Goal: Task Accomplishment & Management: Manage account settings

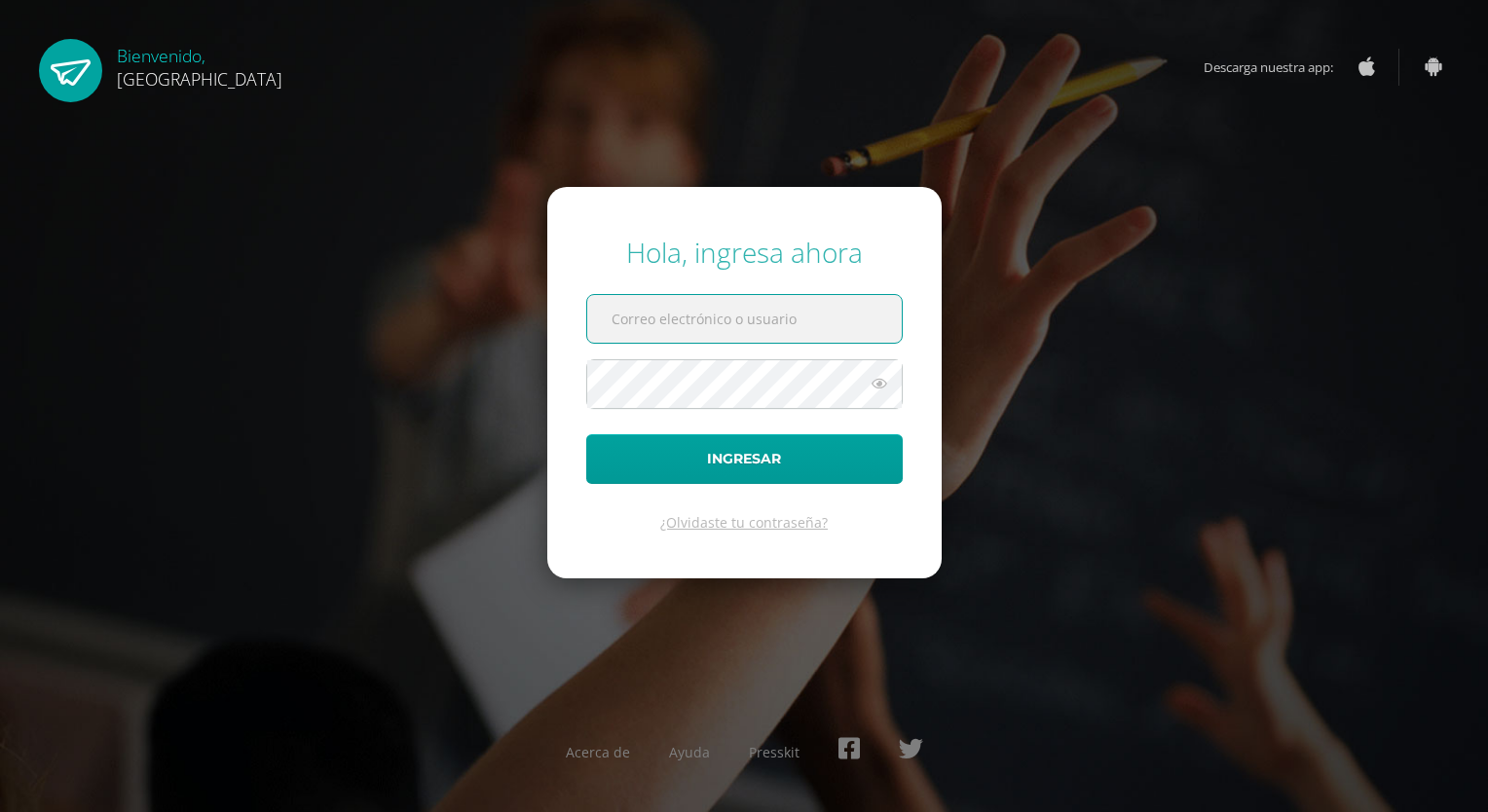
click at [662, 312] on input "text" at bounding box center [744, 319] width 315 height 47
paste input "[EMAIL_ADDRESS][DOMAIN_NAME]"
type input "[EMAIL_ADDRESS][DOMAIN_NAME]"
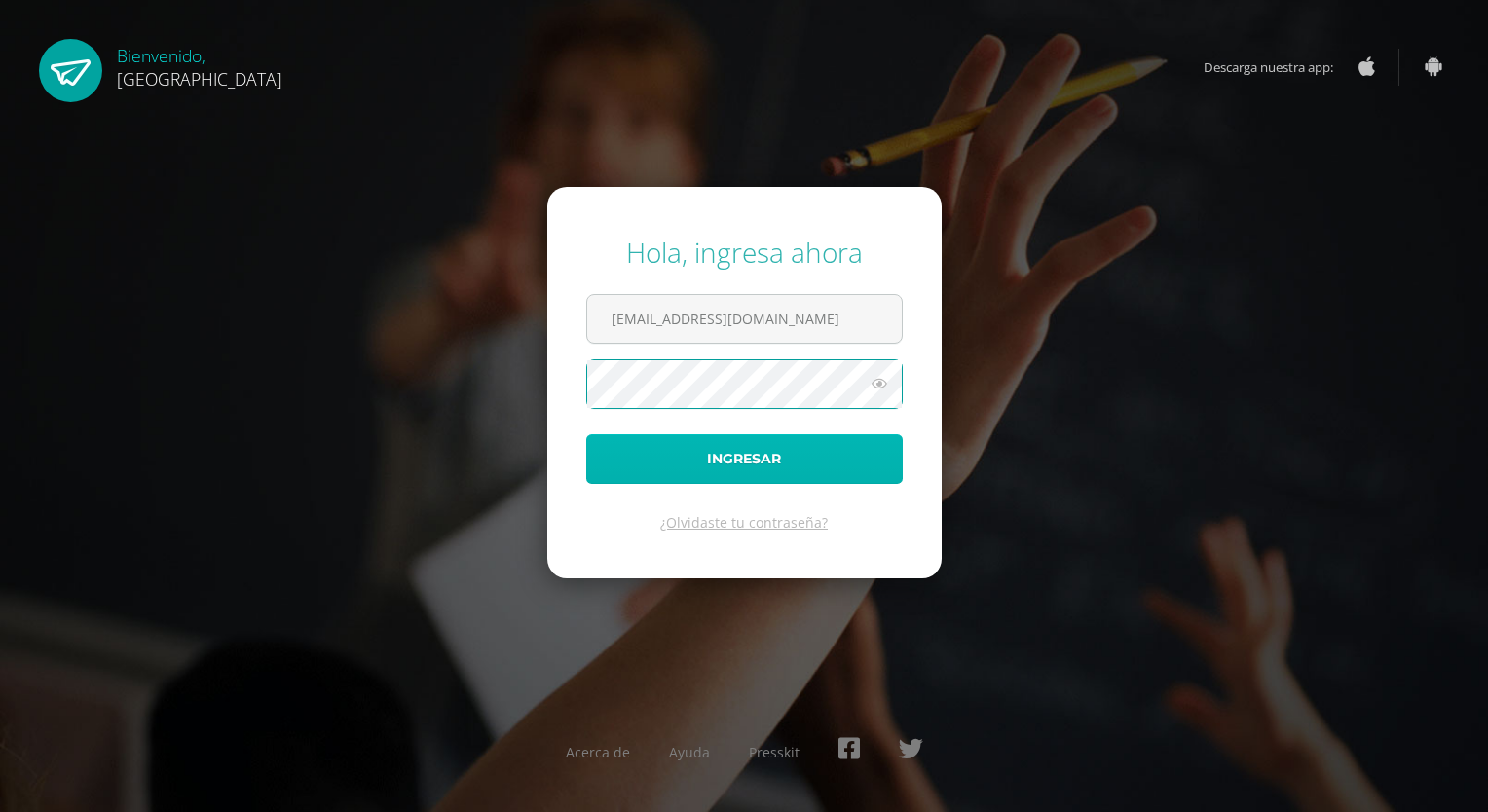
click at [734, 457] on button "Ingresar" at bounding box center [744, 459] width 317 height 49
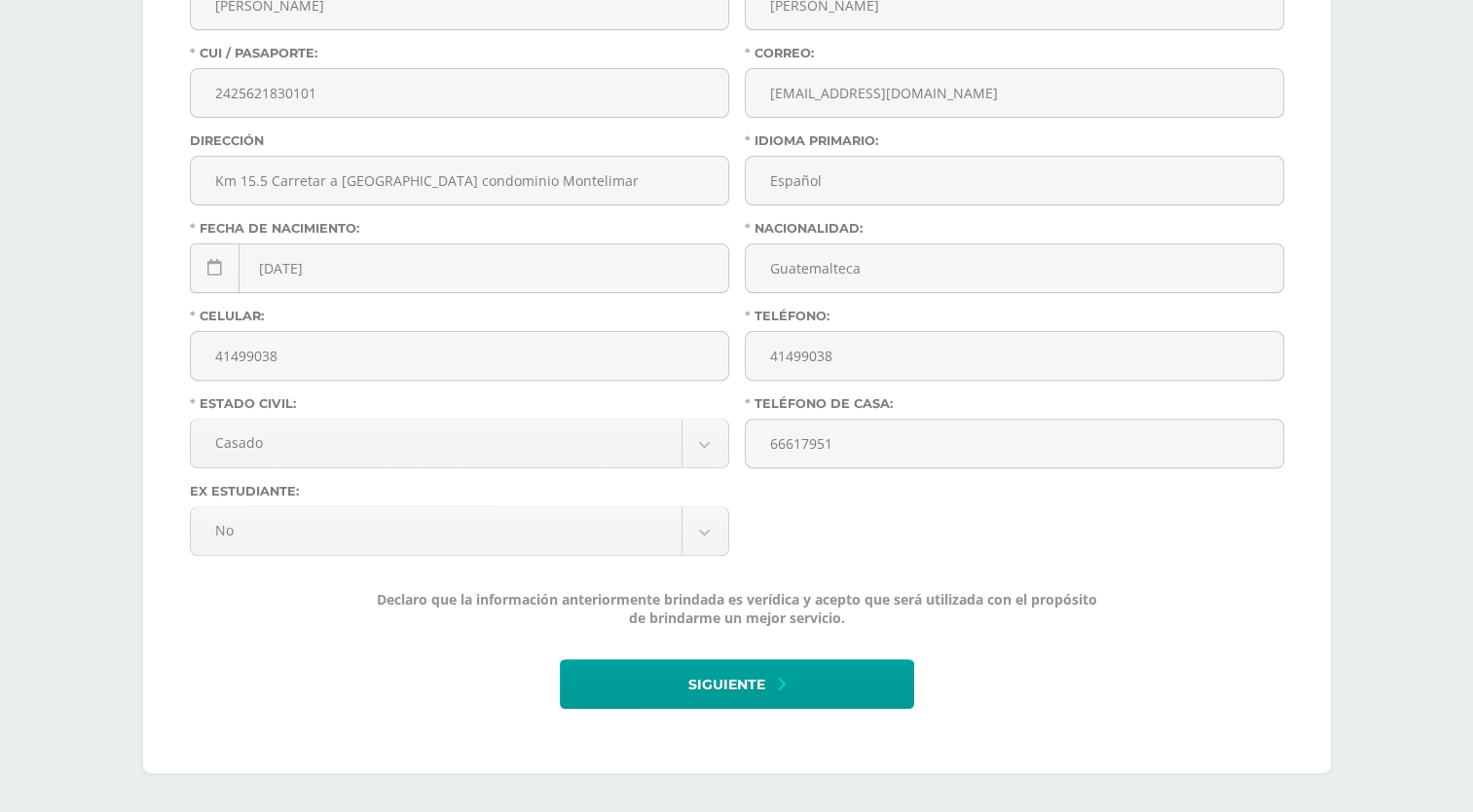
scroll to position [564, 0]
click at [721, 680] on span "Siguiente" at bounding box center [727, 685] width 77 height 47
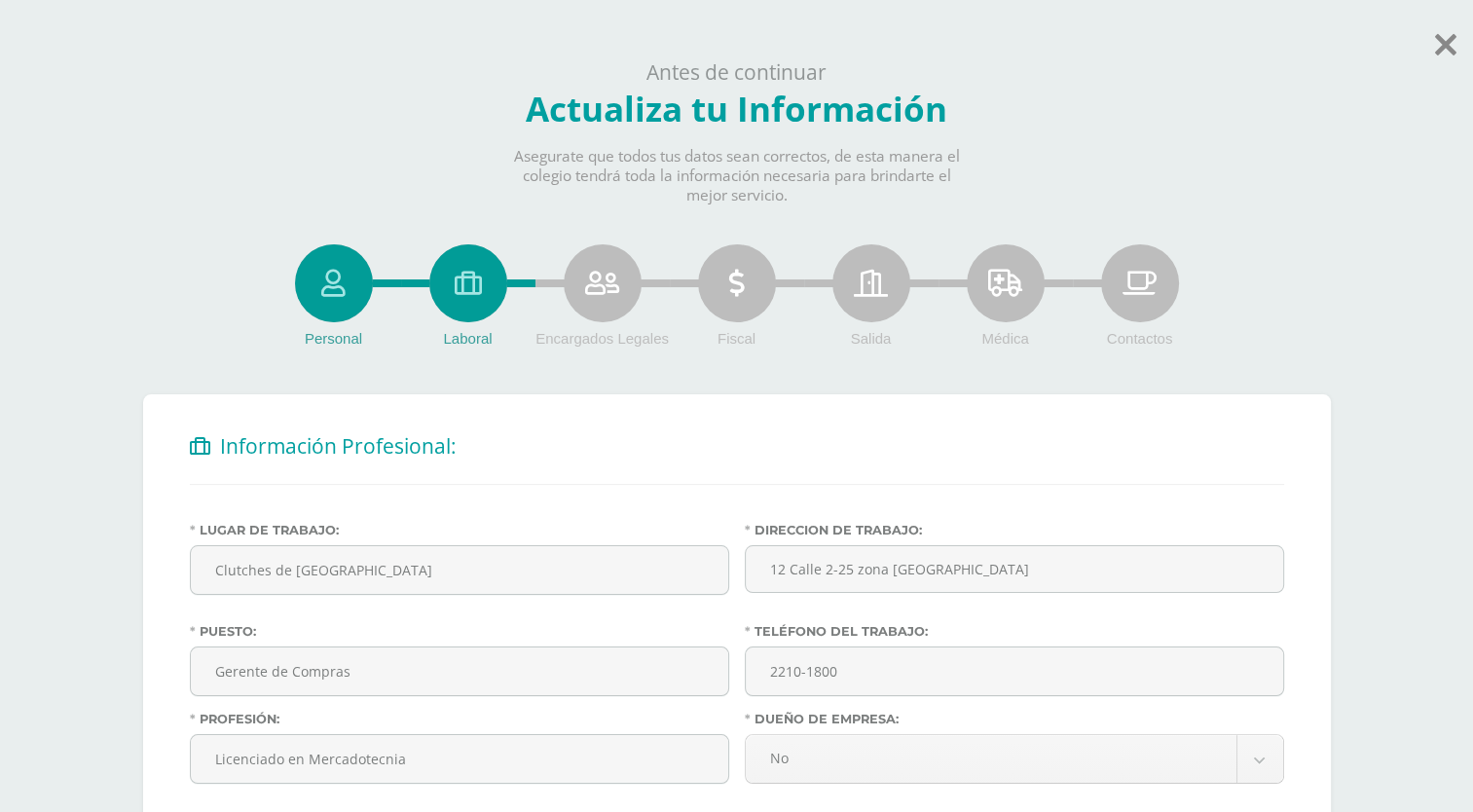
scroll to position [230, 0]
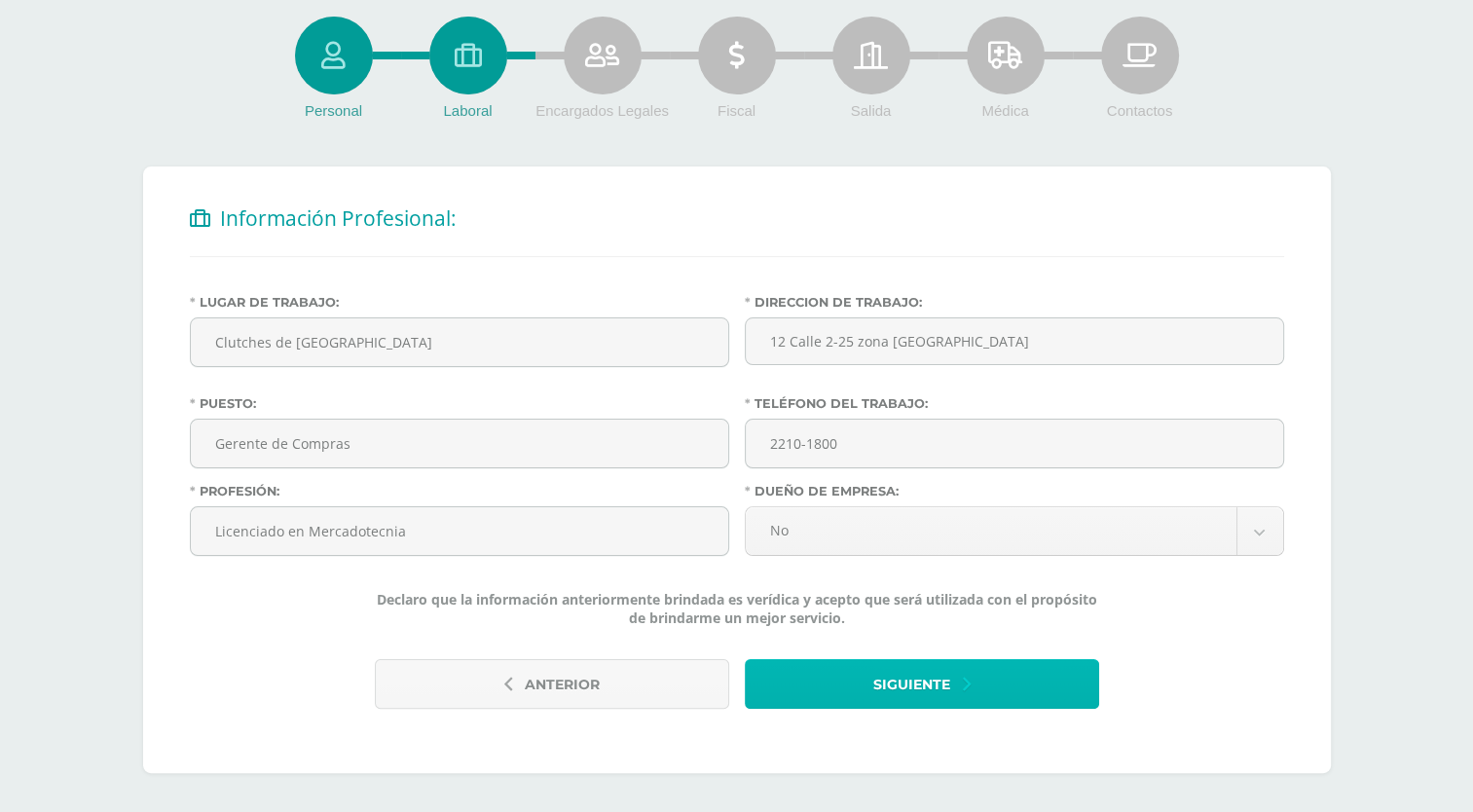
click at [946, 691] on span "Siguiente" at bounding box center [912, 685] width 77 height 47
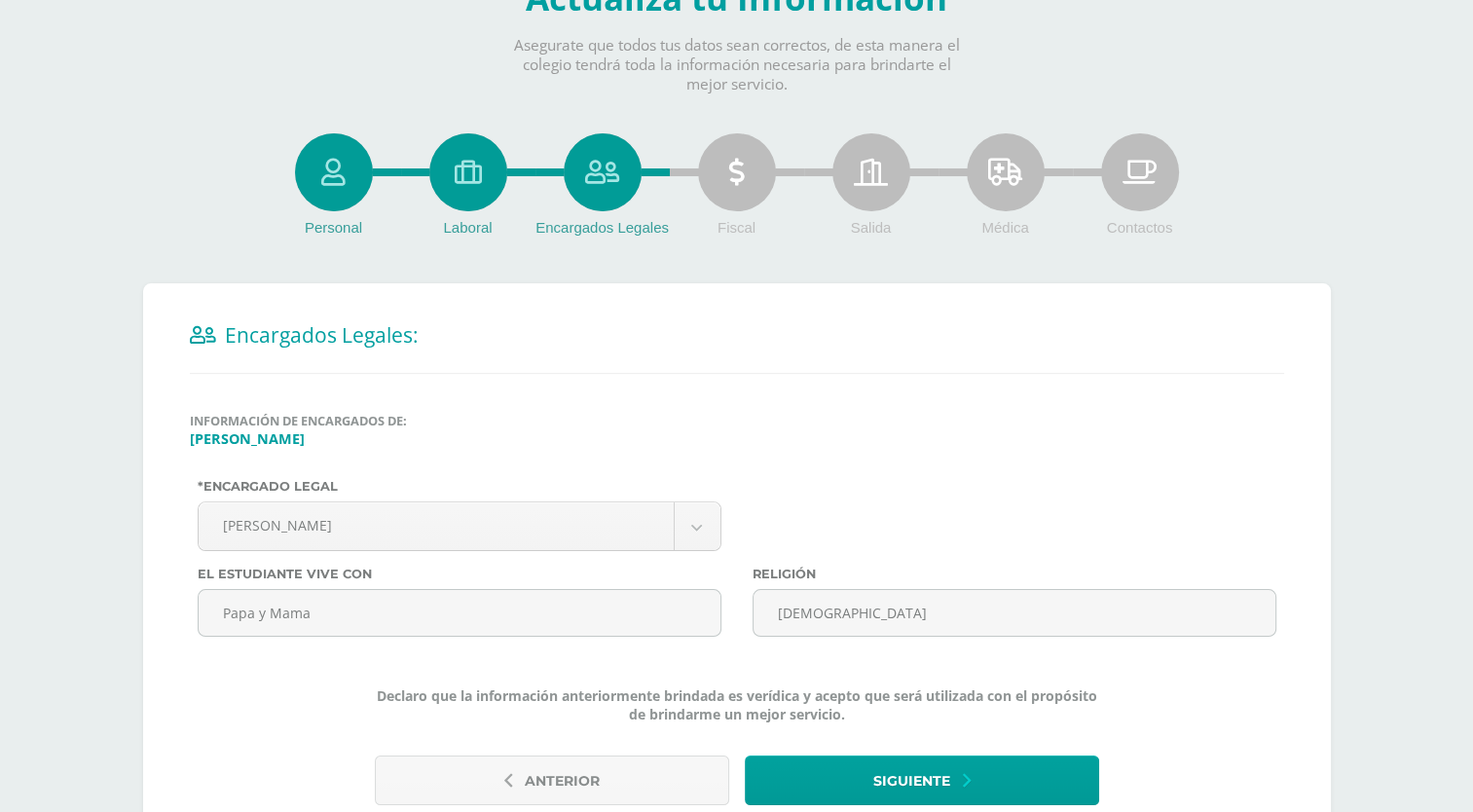
scroll to position [208, 0]
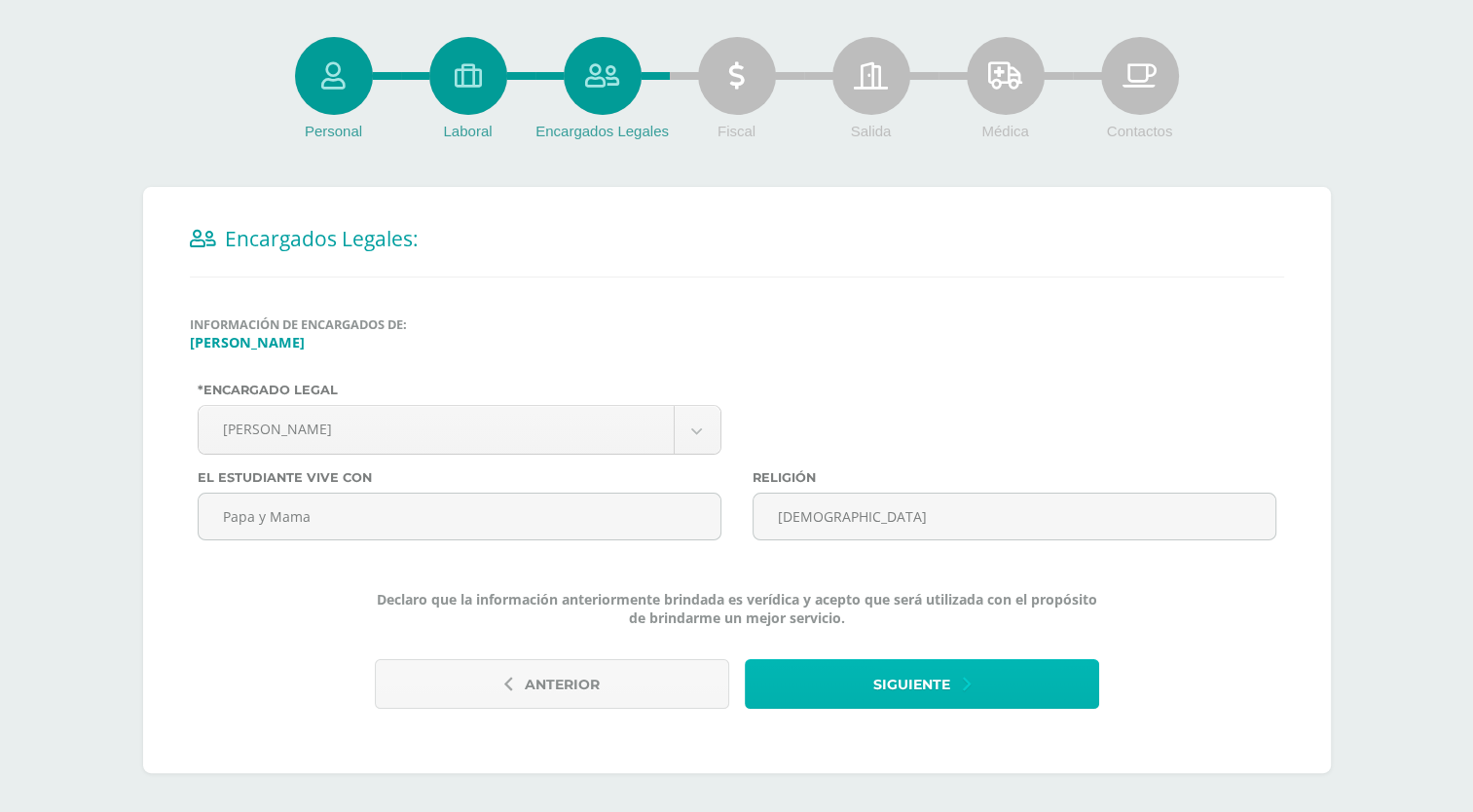
click at [947, 693] on span "Siguiente" at bounding box center [912, 685] width 77 height 47
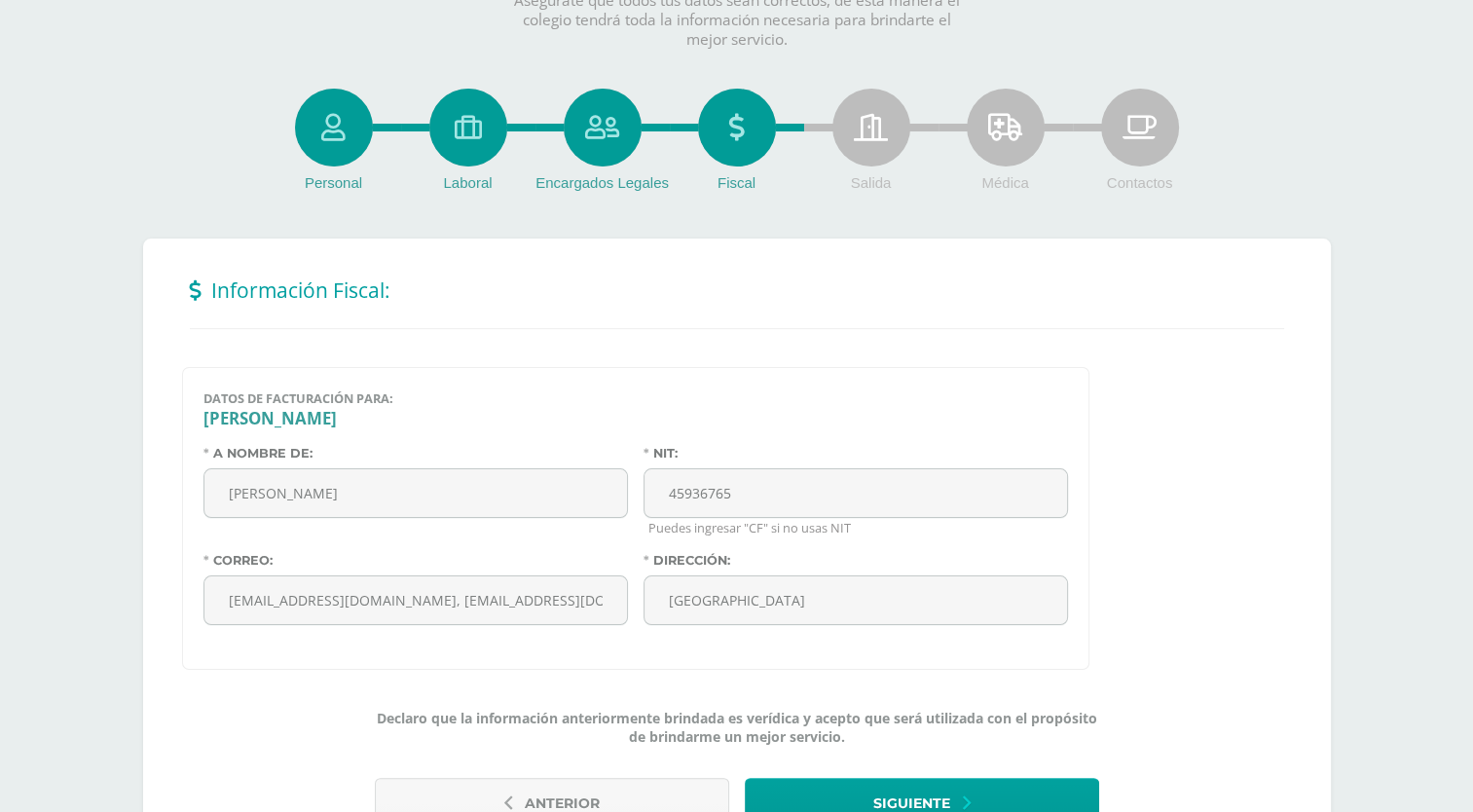
scroll to position [274, 0]
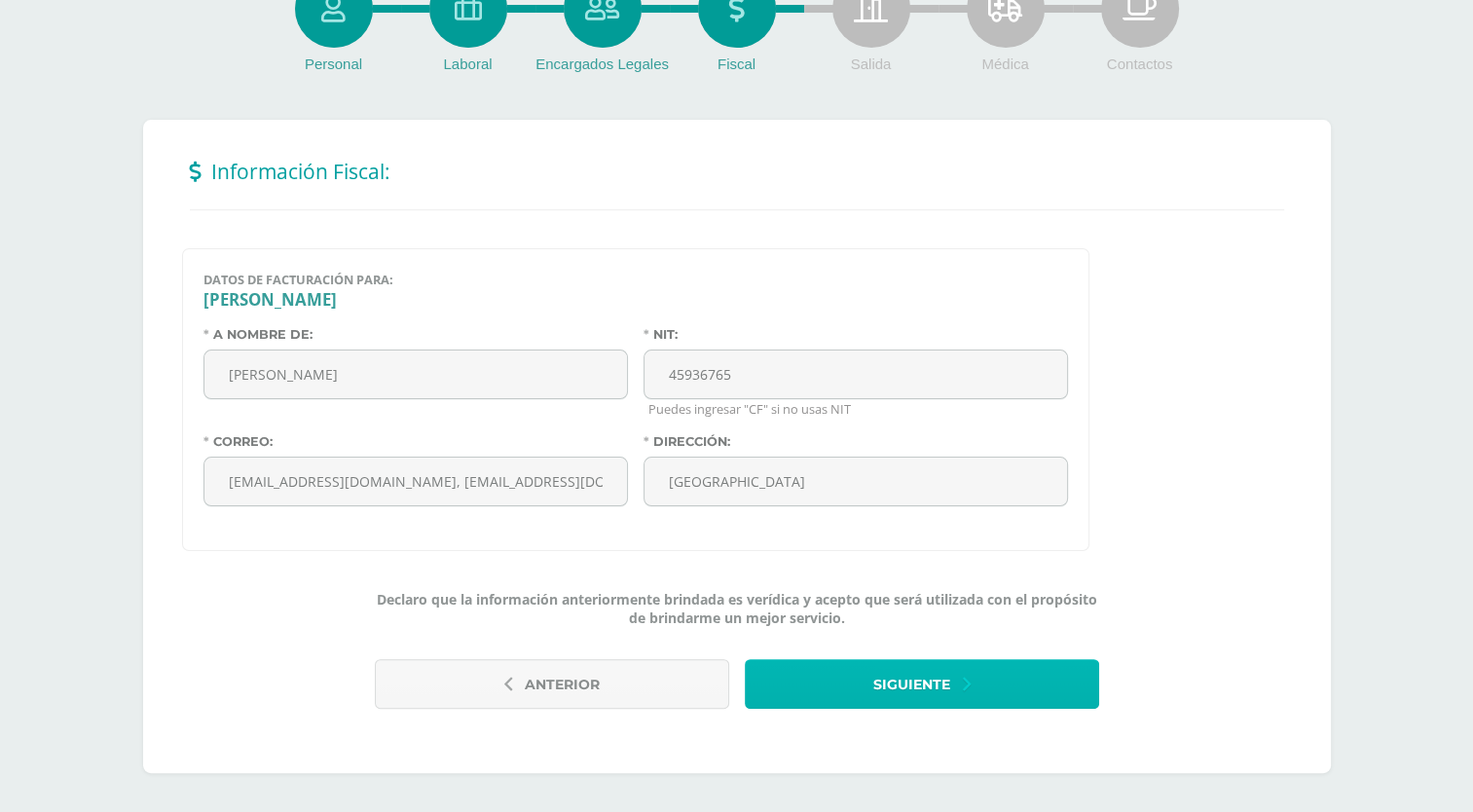
click at [933, 699] on span "Siguiente" at bounding box center [912, 685] width 77 height 47
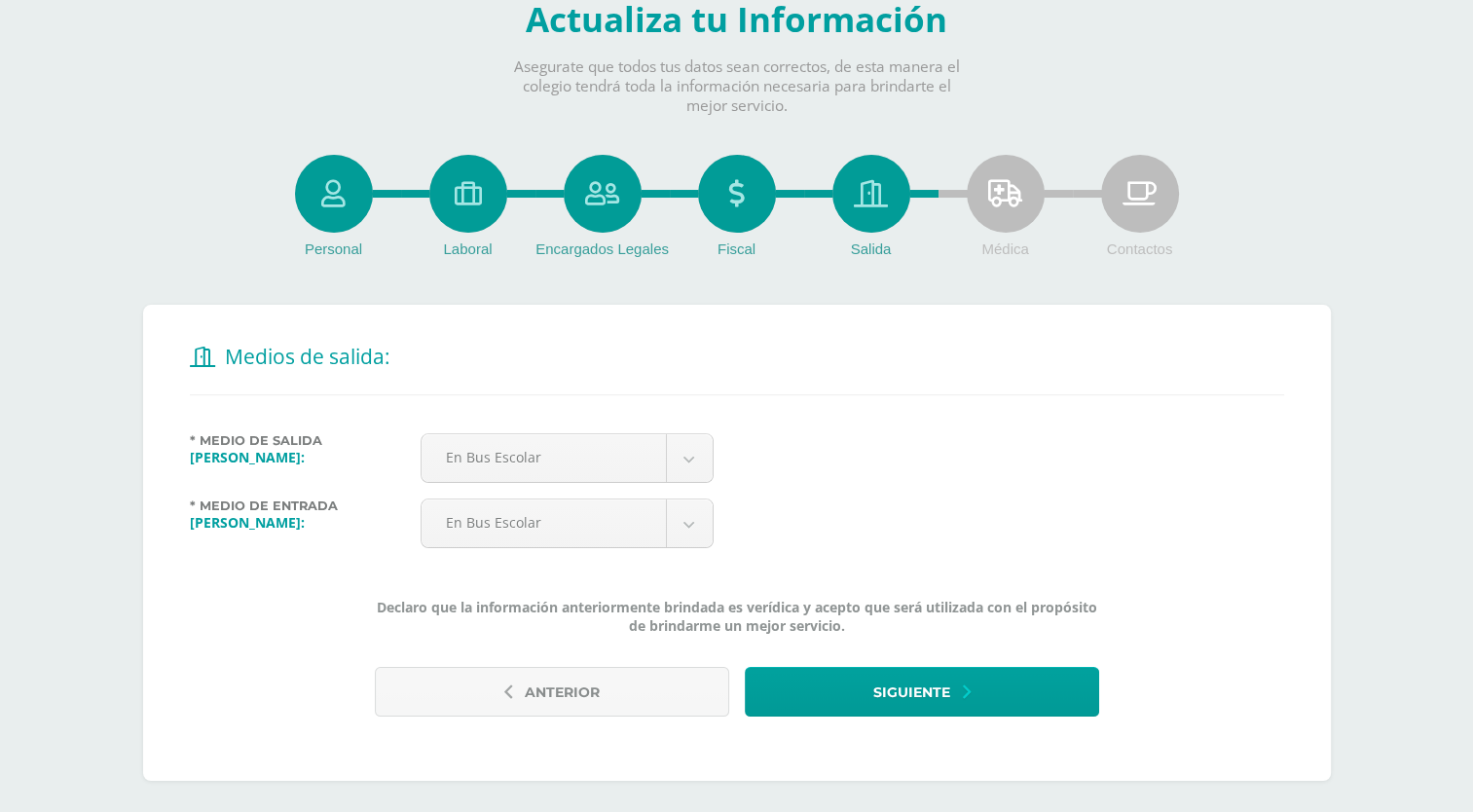
scroll to position [98, 0]
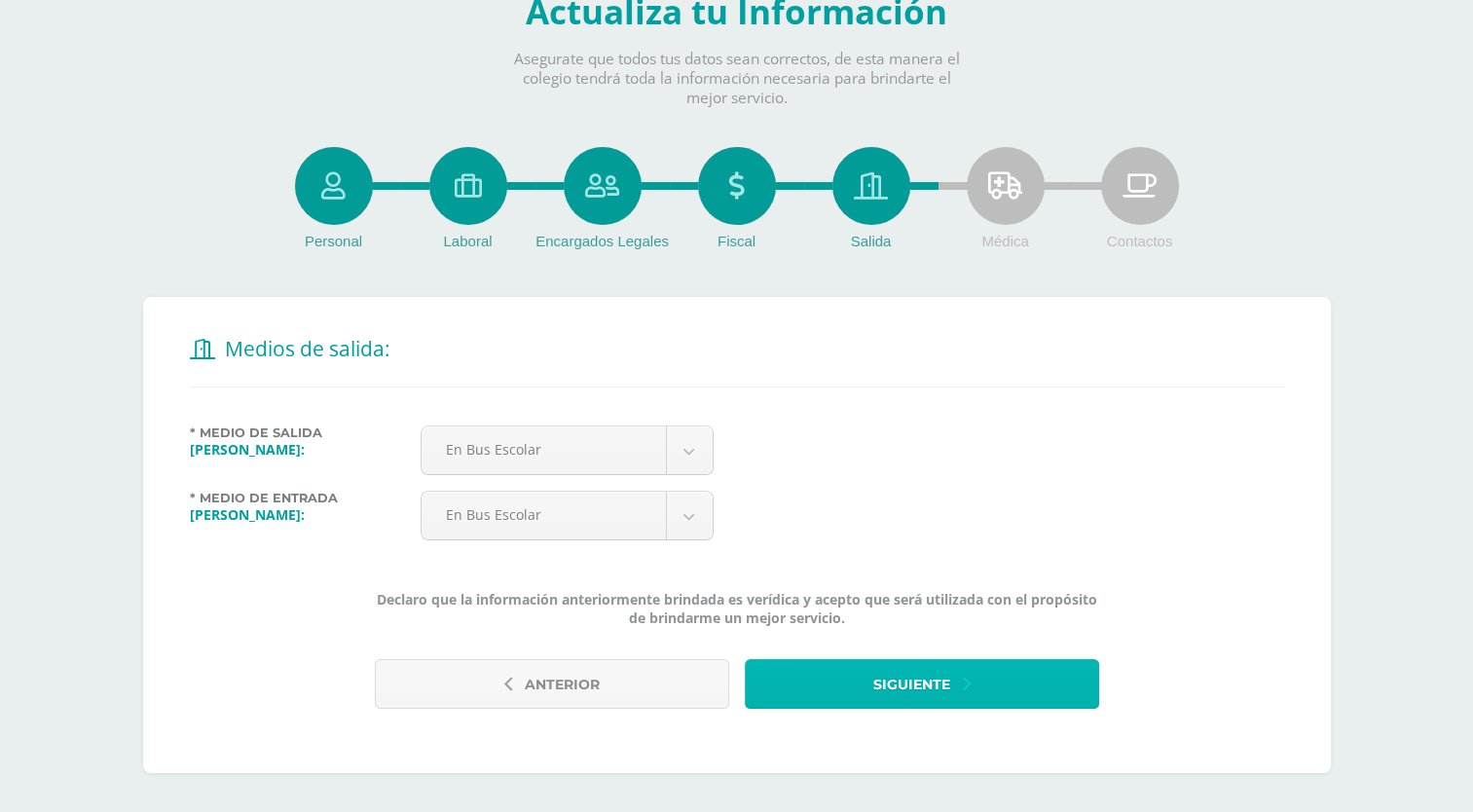
click at [894, 683] on span "Siguiente" at bounding box center [912, 685] width 77 height 47
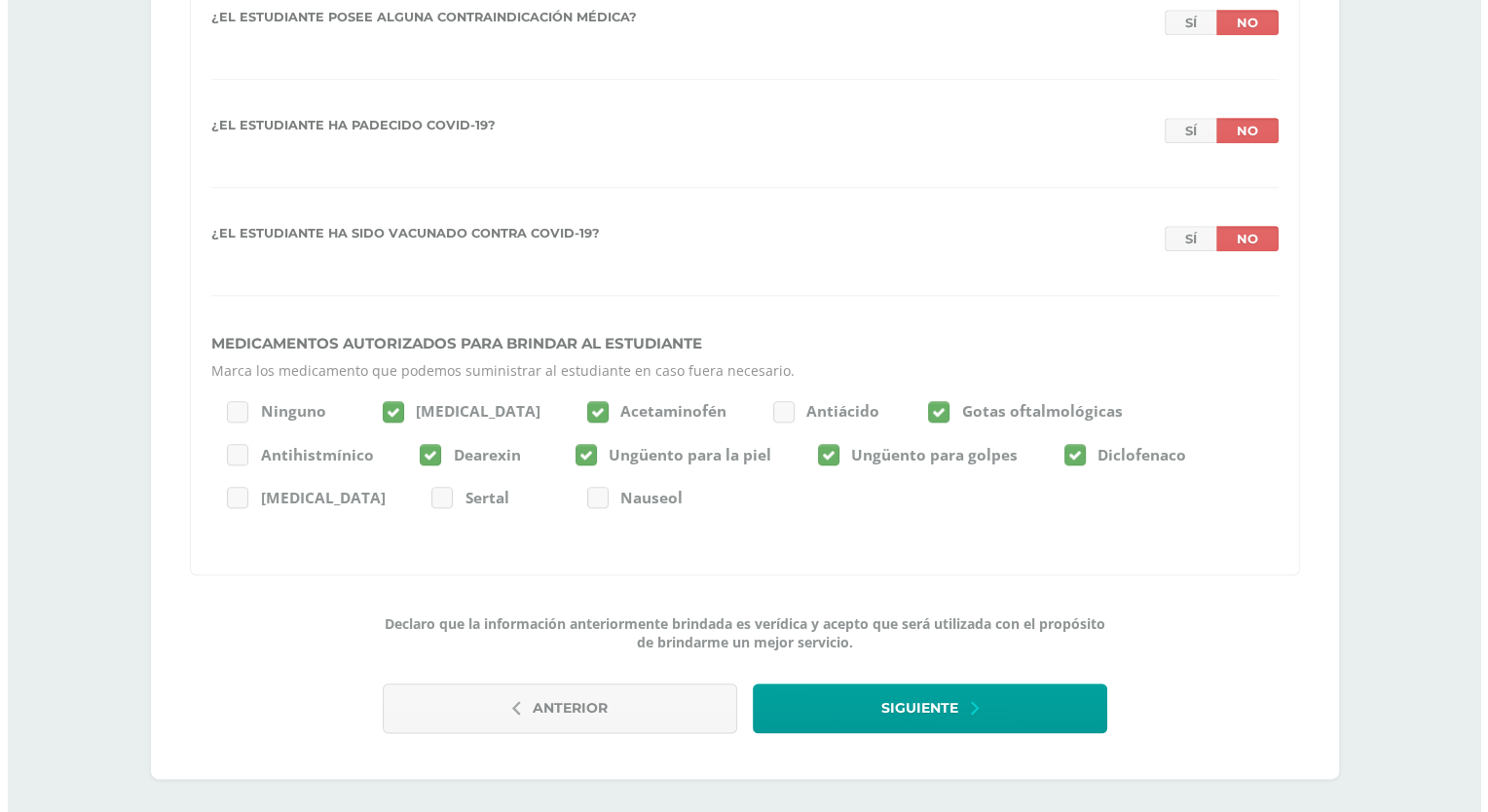
scroll to position [2053, 0]
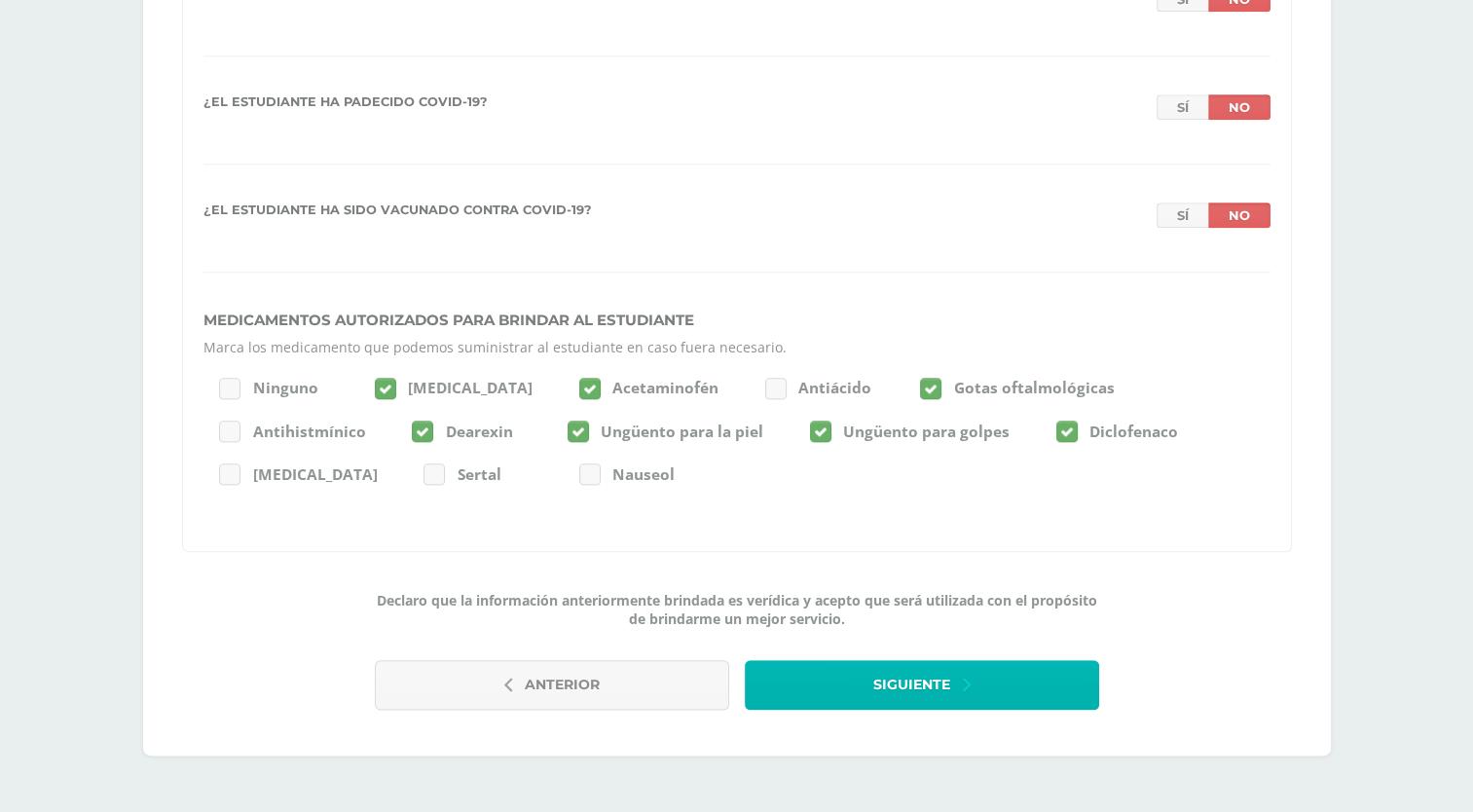
click at [891, 692] on span "Siguiente" at bounding box center [912, 685] width 77 height 47
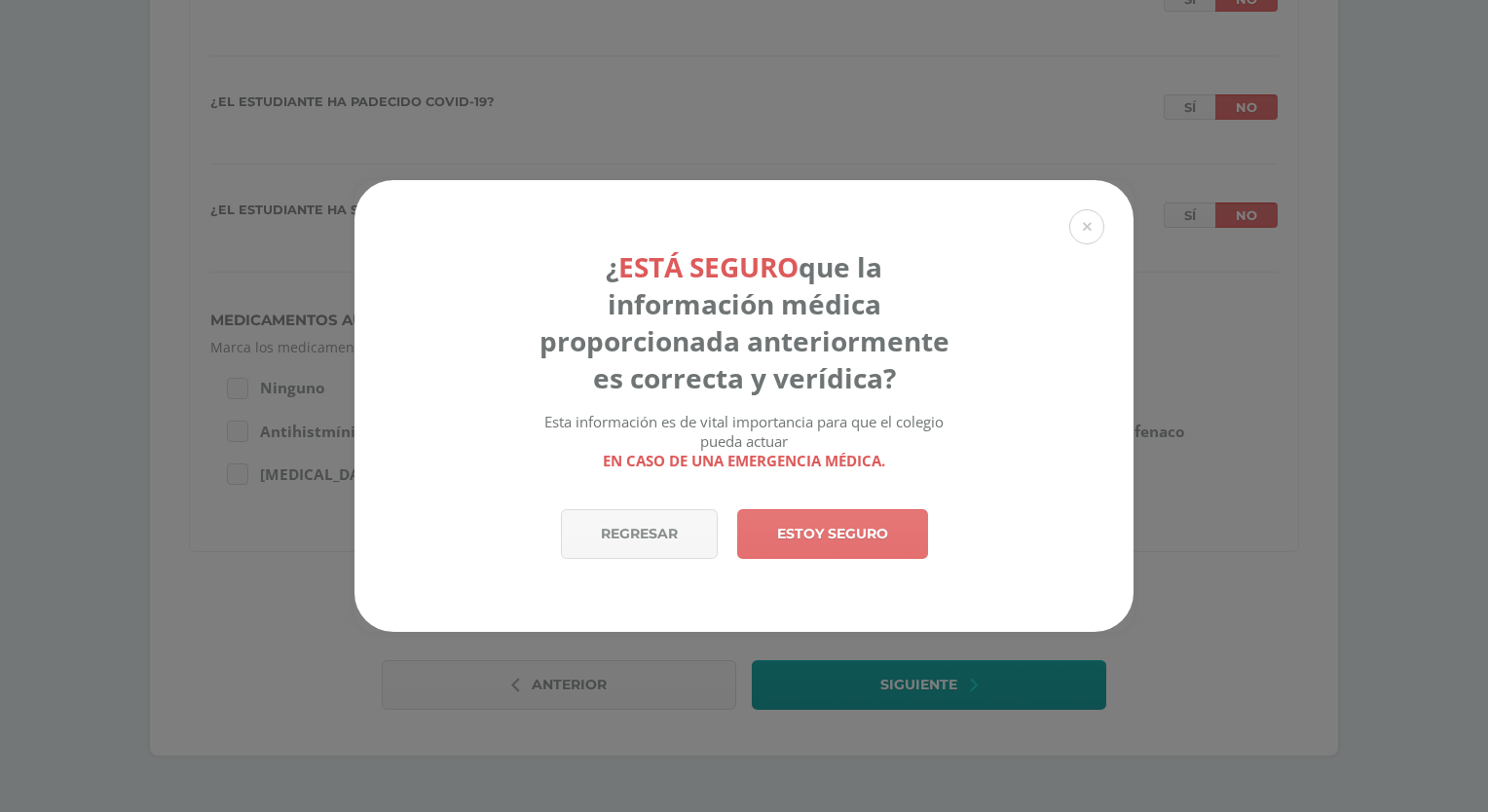
click at [863, 544] on link "Estoy seguro" at bounding box center [832, 534] width 190 height 49
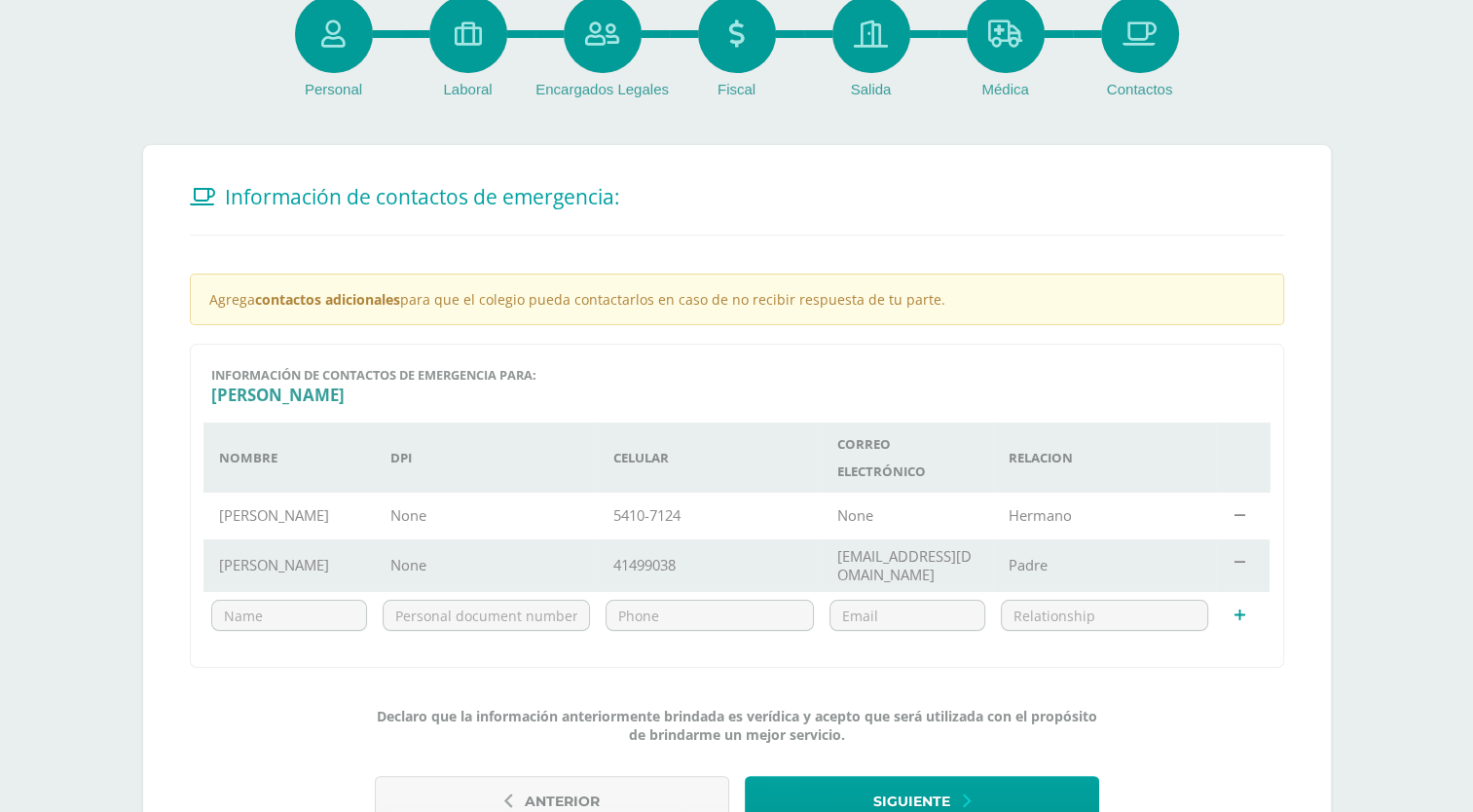
scroll to position [367, 0]
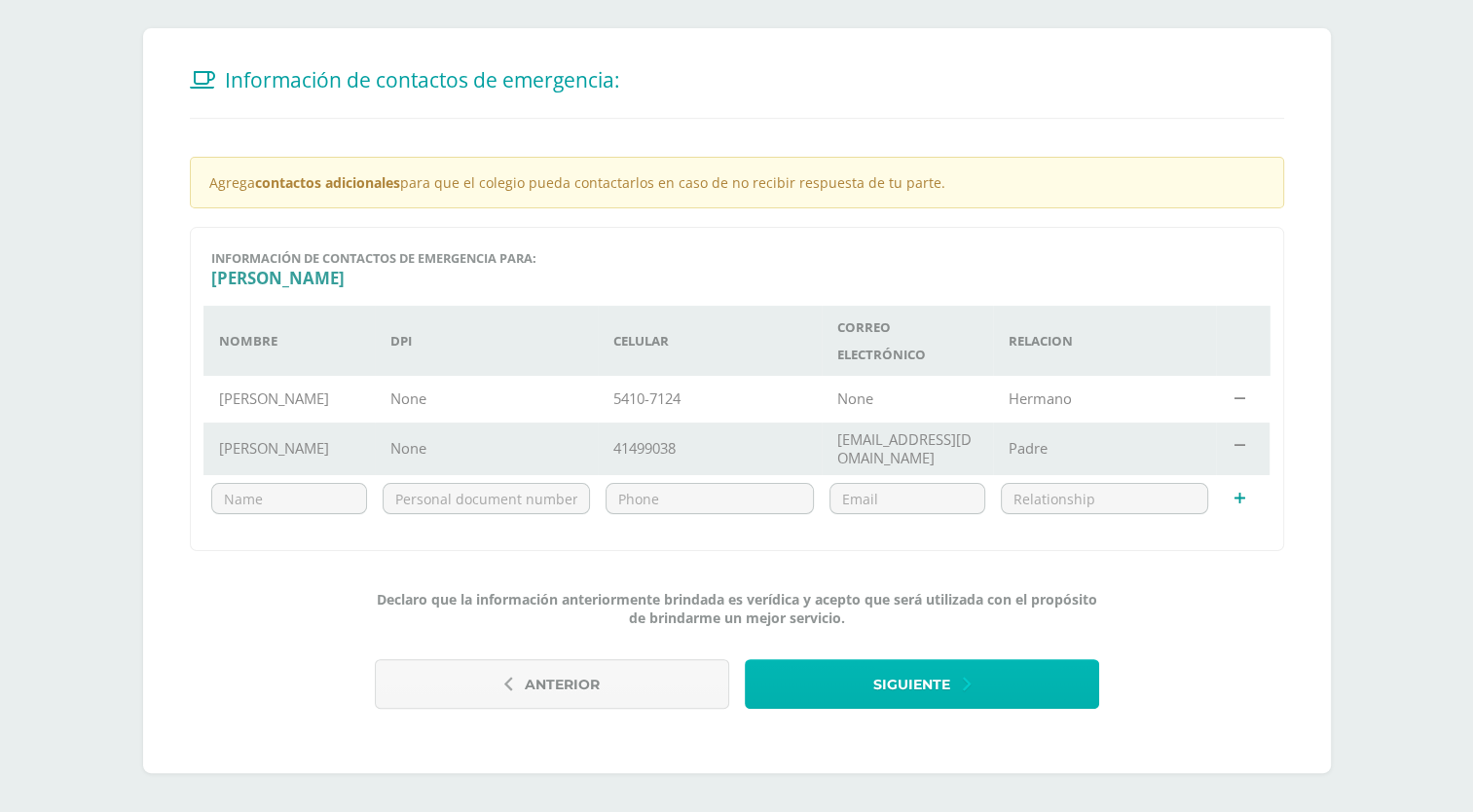
click at [927, 689] on span "Siguiente" at bounding box center [912, 685] width 77 height 47
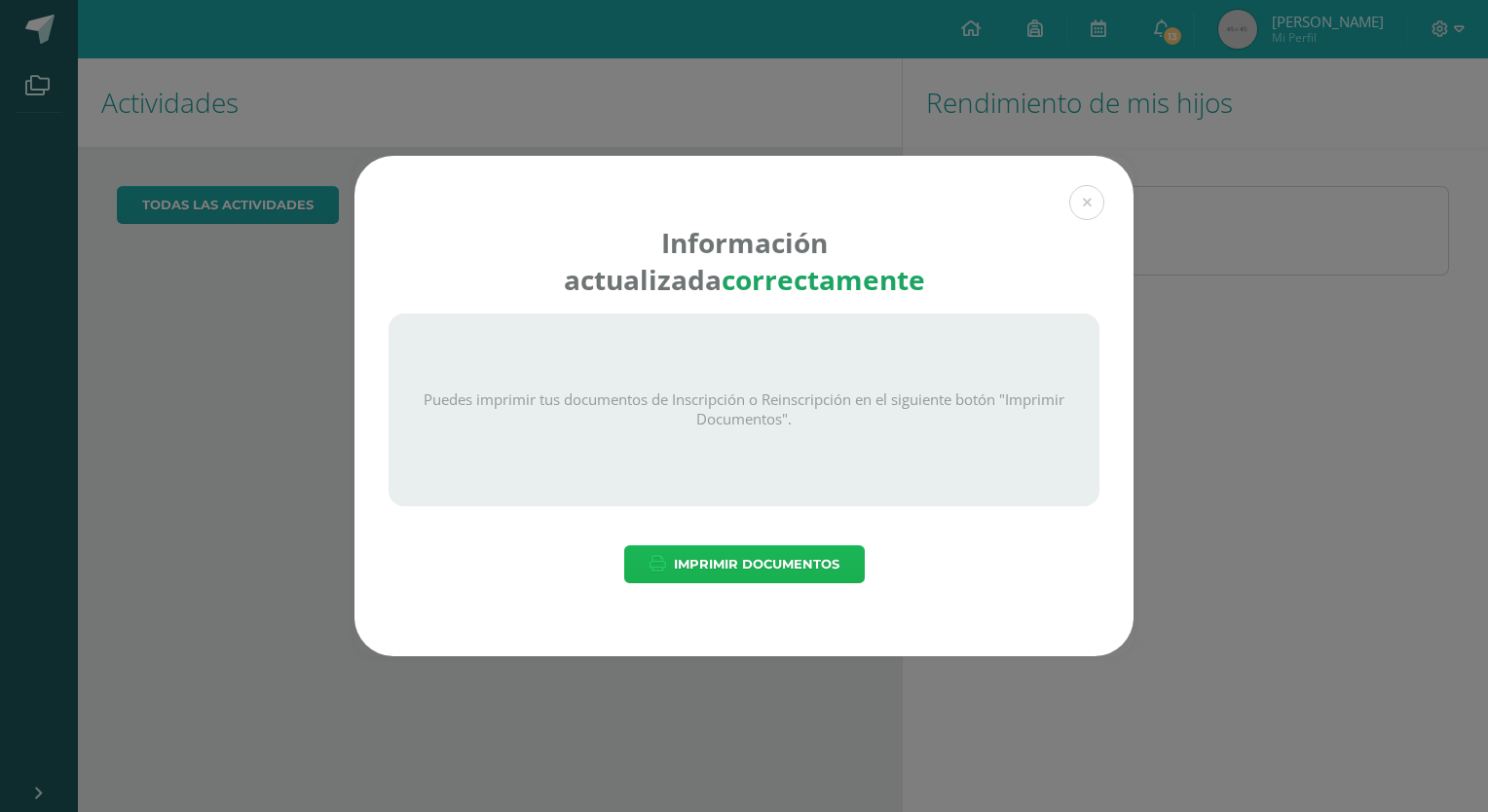
click at [762, 567] on span "Imprimir Documentos" at bounding box center [757, 564] width 166 height 37
click at [772, 560] on span "Imprimir Documentos" at bounding box center [757, 564] width 166 height 37
drag, startPoint x: 1078, startPoint y: 208, endPoint x: 1178, endPoint y: 276, distance: 120.9
click at [1079, 208] on button at bounding box center [1086, 202] width 36 height 36
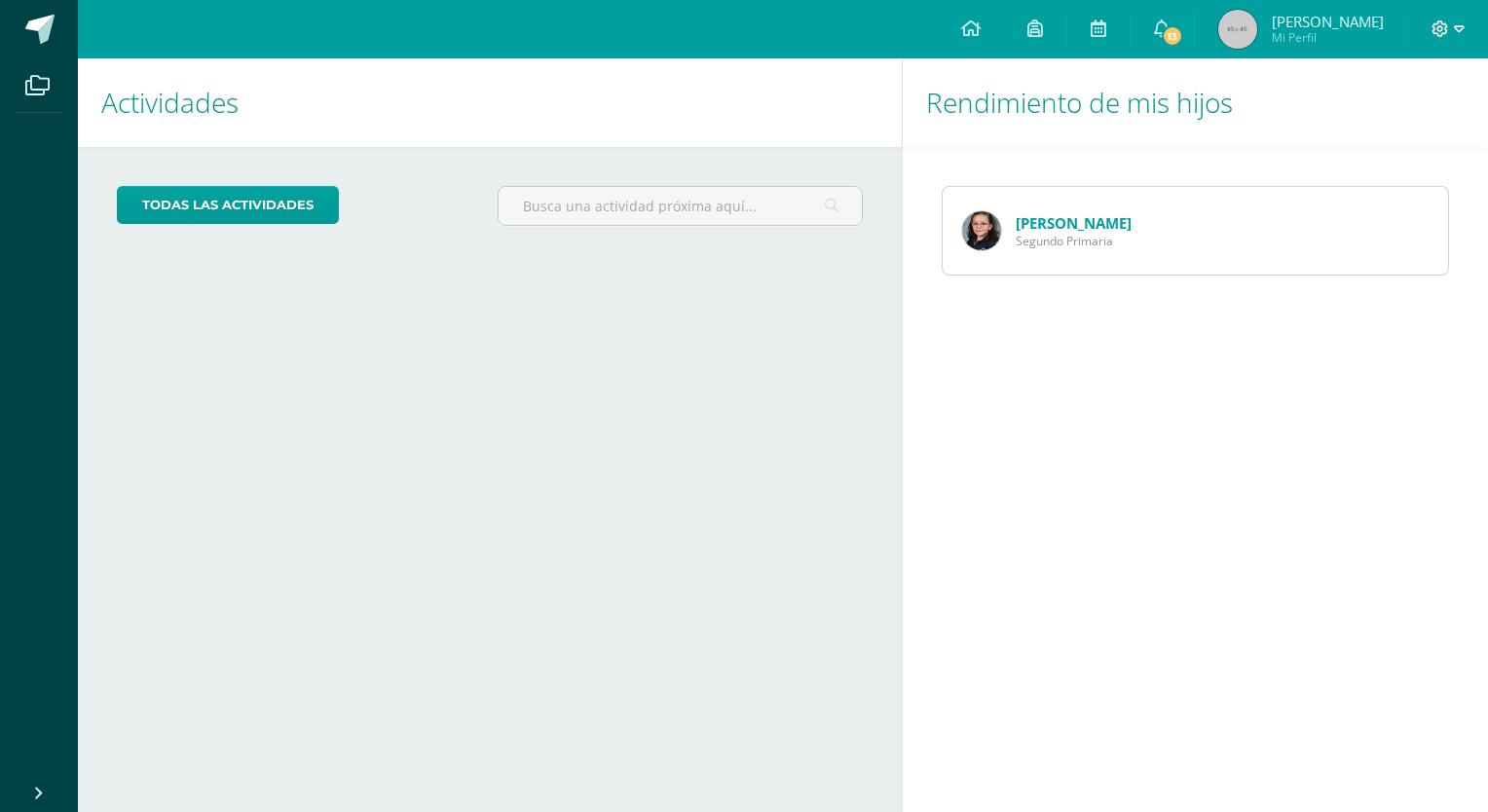
click at [1456, 30] on icon at bounding box center [1458, 30] width 11 height 18
click at [1450, 34] on span at bounding box center [1448, 30] width 34 height 22
click at [1325, 31] on span "Mi Perfil" at bounding box center [1327, 37] width 112 height 17
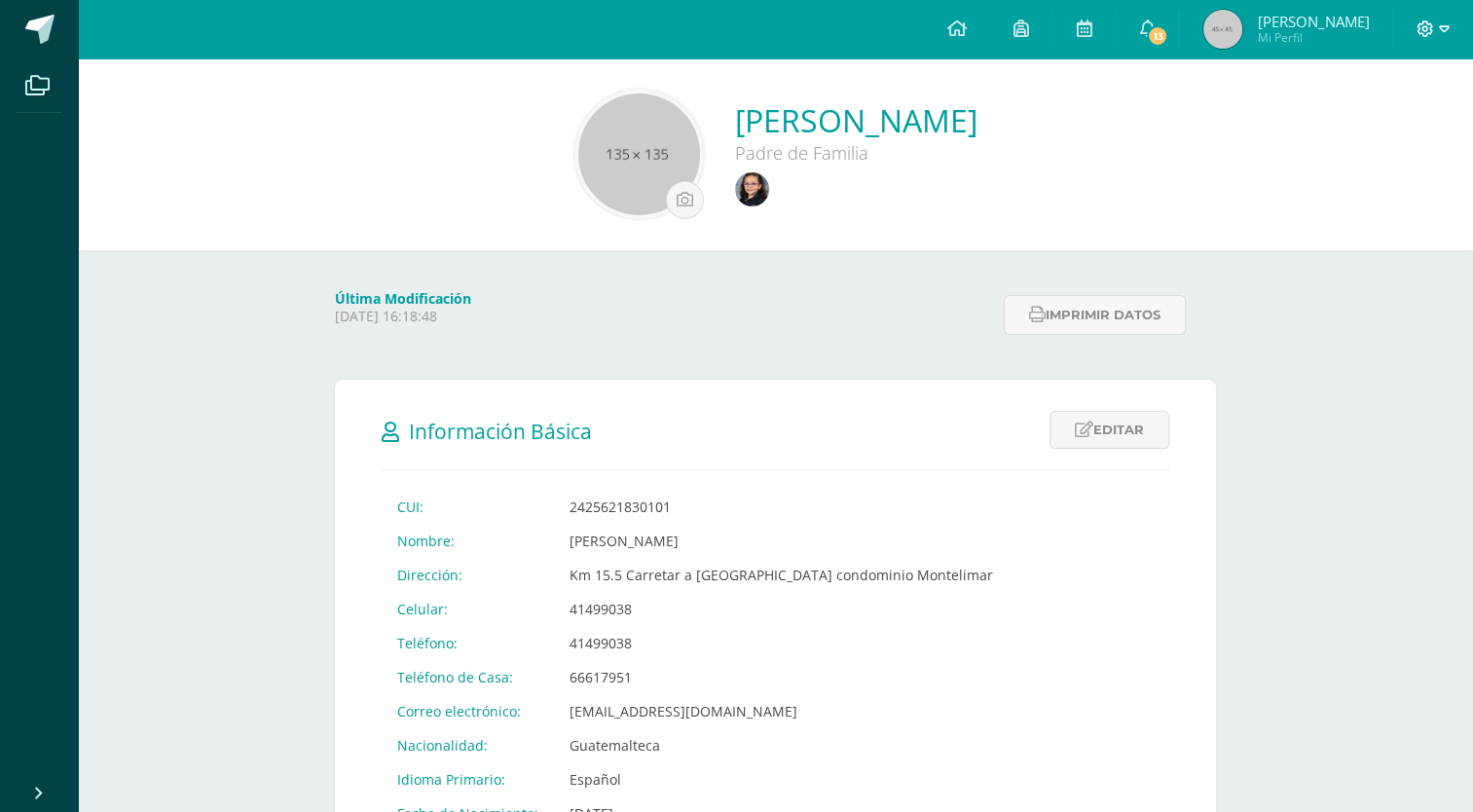
click at [1442, 33] on icon at bounding box center [1443, 30] width 11 height 18
click at [1388, 135] on span "Cerrar sesión" at bounding box center [1383, 132] width 88 height 19
